Goal: Information Seeking & Learning: Learn about a topic

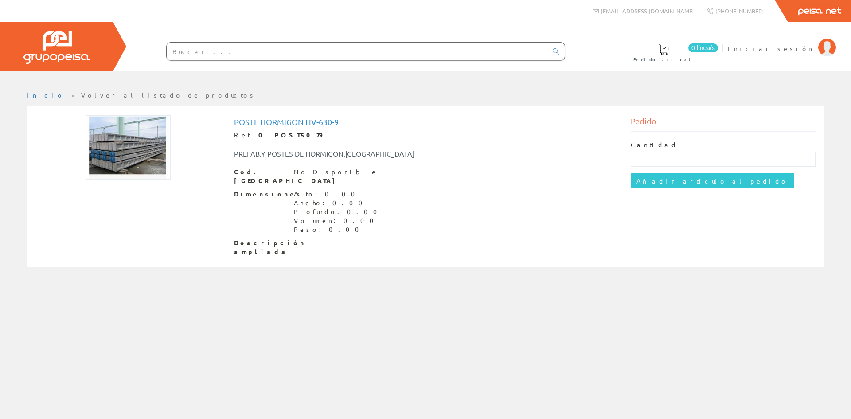
click at [181, 166] on div at bounding box center [127, 147] width 185 height 64
click at [170, 162] on img at bounding box center [128, 147] width 85 height 64
click at [168, 160] on img at bounding box center [128, 147] width 85 height 64
